Goal: Navigation & Orientation: Find specific page/section

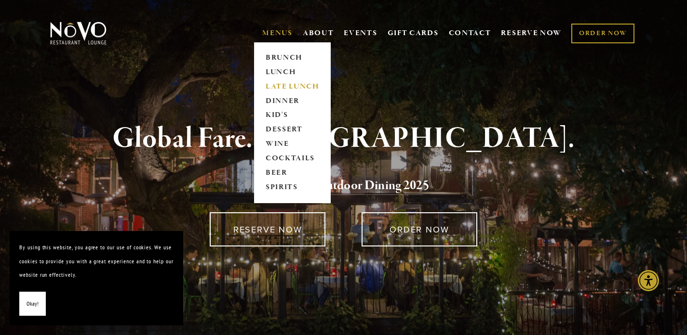
click at [278, 86] on link "LATE LUNCH" at bounding box center [292, 87] width 60 height 14
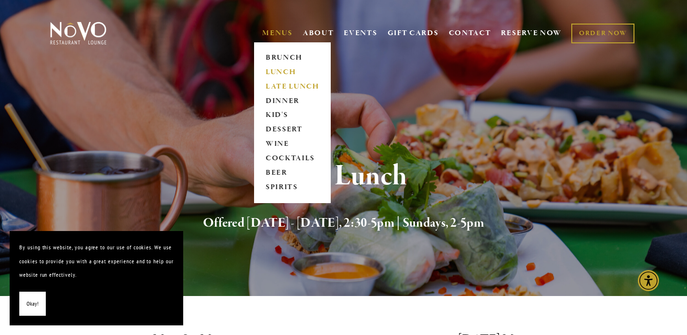
click at [280, 74] on link "LUNCH" at bounding box center [292, 72] width 60 height 14
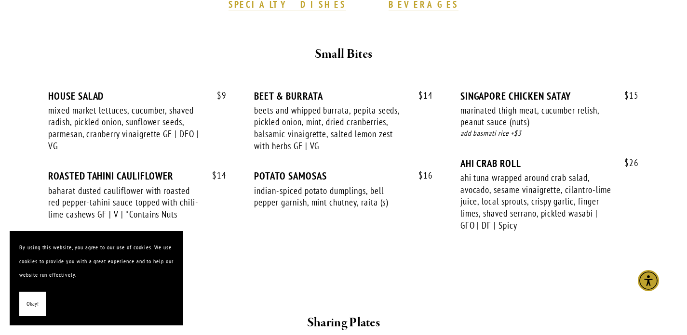
scroll to position [348, 0]
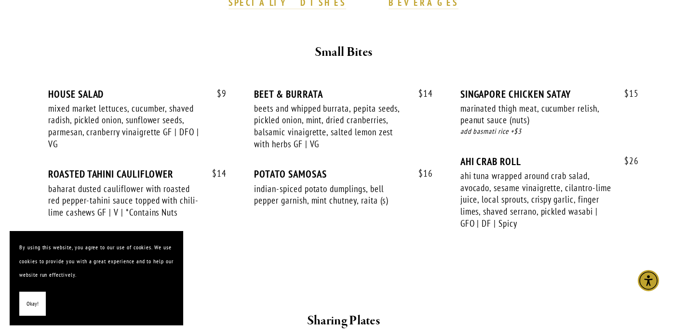
click at [34, 302] on span "Okay!" at bounding box center [33, 304] width 12 height 14
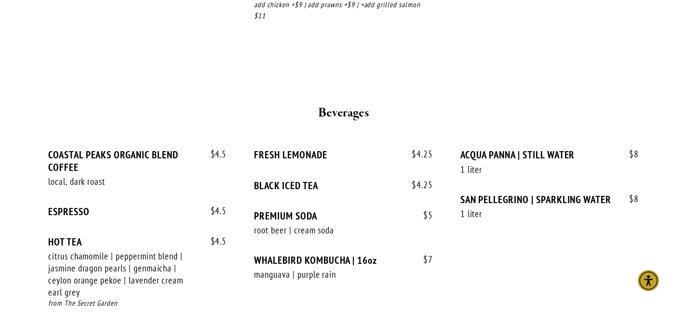
scroll to position [2016, 0]
